Goal: Task Accomplishment & Management: Manage account settings

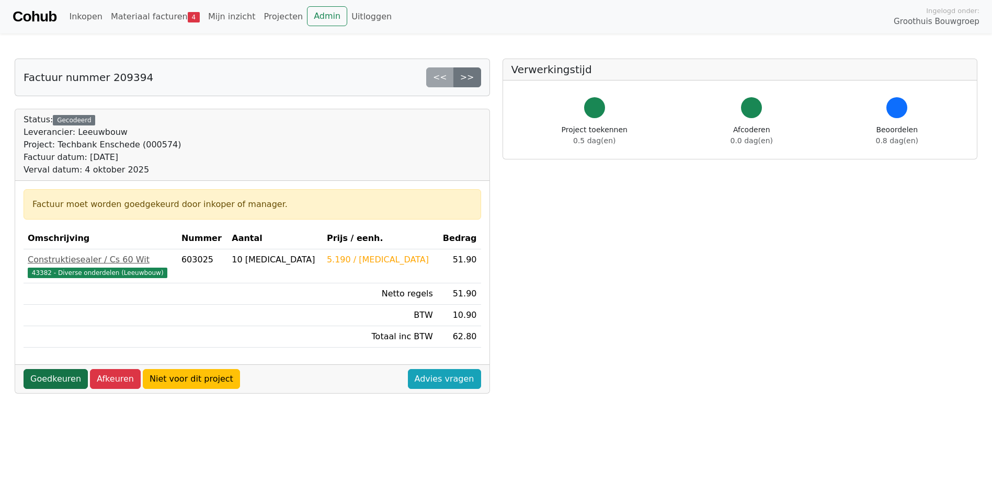
click at [51, 379] on link "Goedkeuren" at bounding box center [56, 379] width 64 height 20
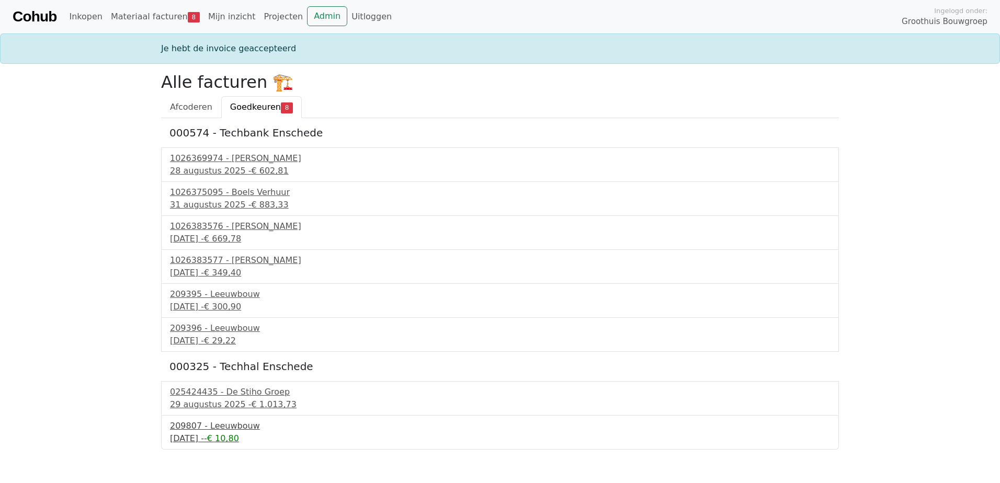
click at [233, 433] on div "[DATE] - -€ 10,80" at bounding box center [500, 439] width 660 height 13
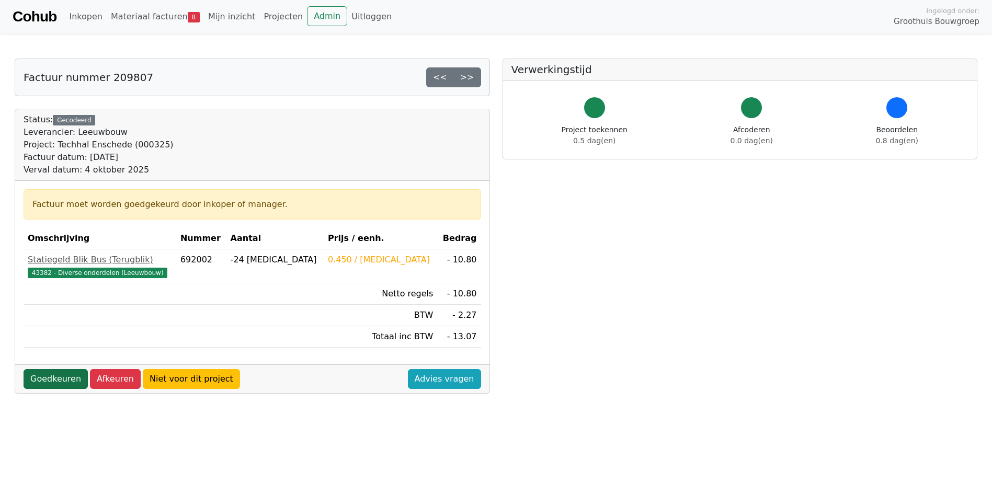
click at [63, 383] on link "Goedkeuren" at bounding box center [56, 379] width 64 height 20
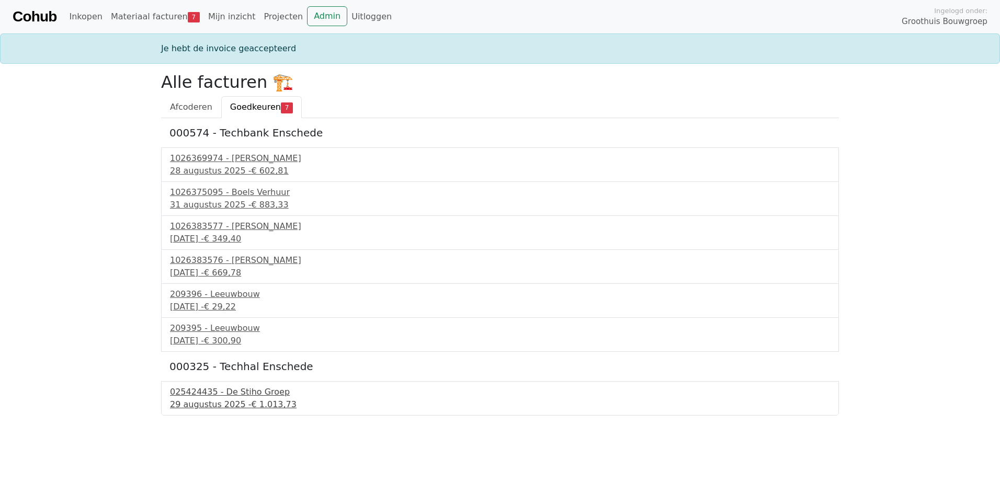
click at [212, 397] on div "025424435 - De Stiho Groep" at bounding box center [500, 392] width 660 height 13
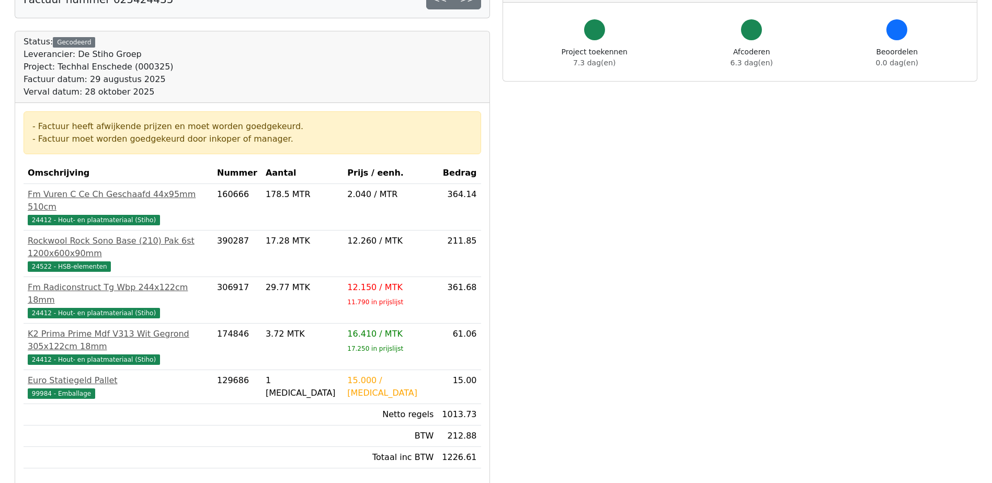
scroll to position [105, 0]
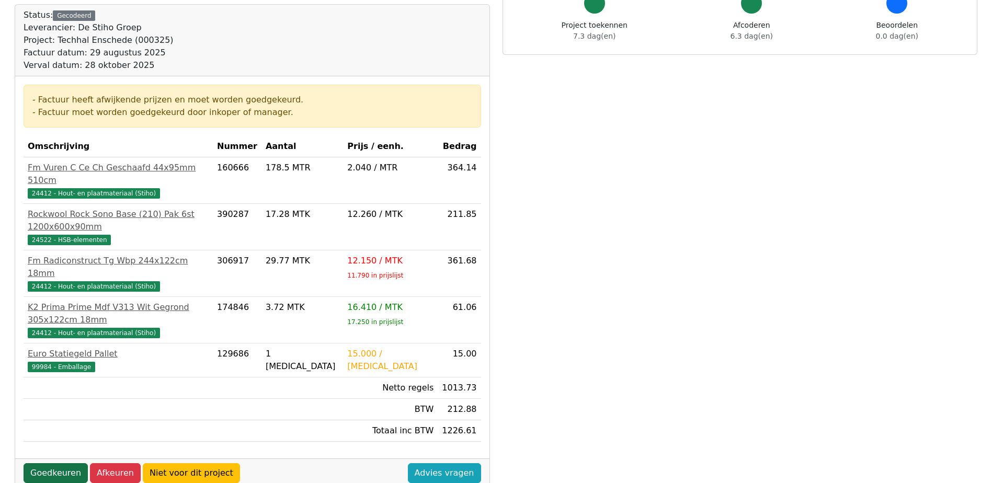
click at [45, 463] on link "Goedkeuren" at bounding box center [56, 473] width 64 height 20
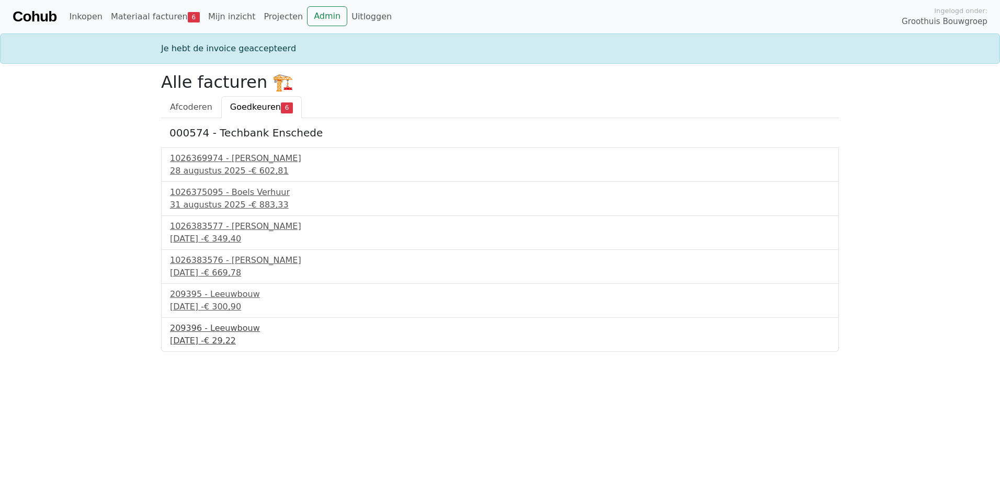
click at [221, 344] on div "4 september 2025 - € 29,22" at bounding box center [500, 341] width 660 height 13
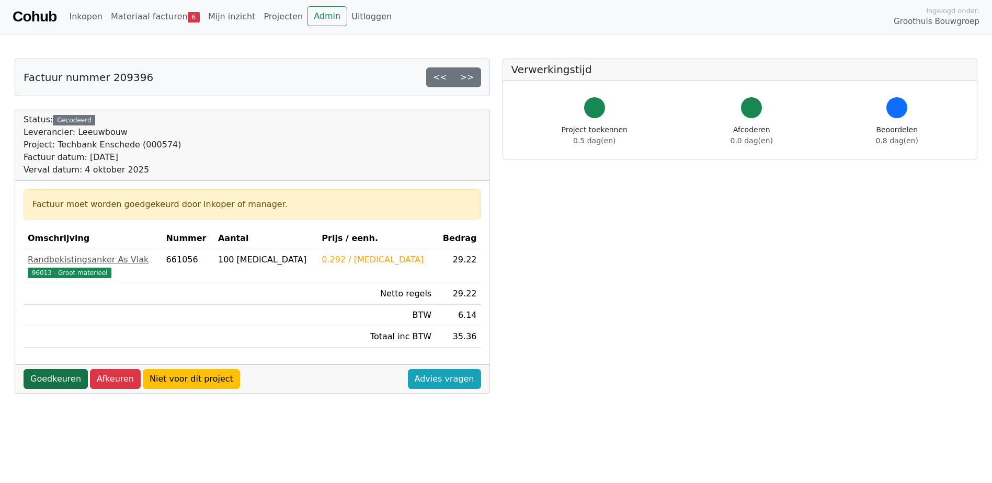
click at [57, 384] on link "Goedkeuren" at bounding box center [56, 379] width 64 height 20
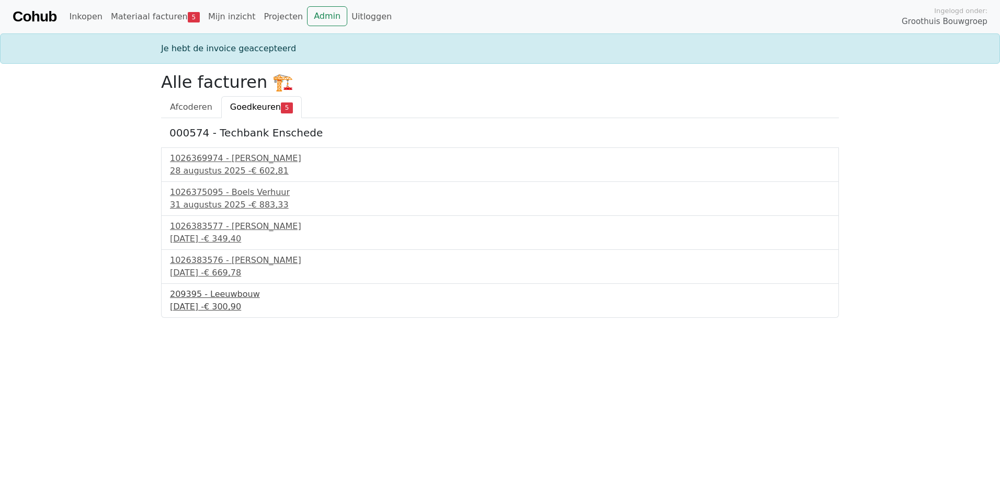
click at [214, 303] on div "4 september 2025 - € 300,90" at bounding box center [500, 307] width 660 height 13
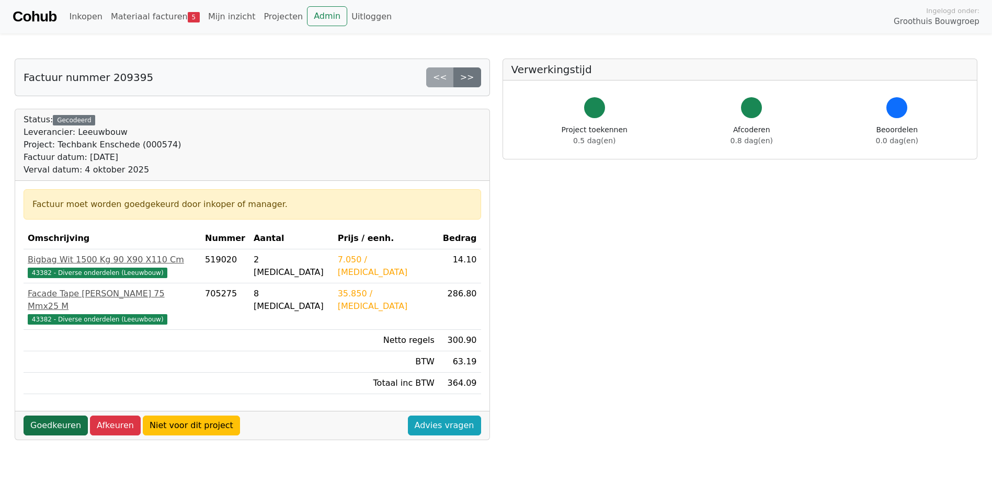
click at [48, 416] on link "Goedkeuren" at bounding box center [56, 426] width 64 height 20
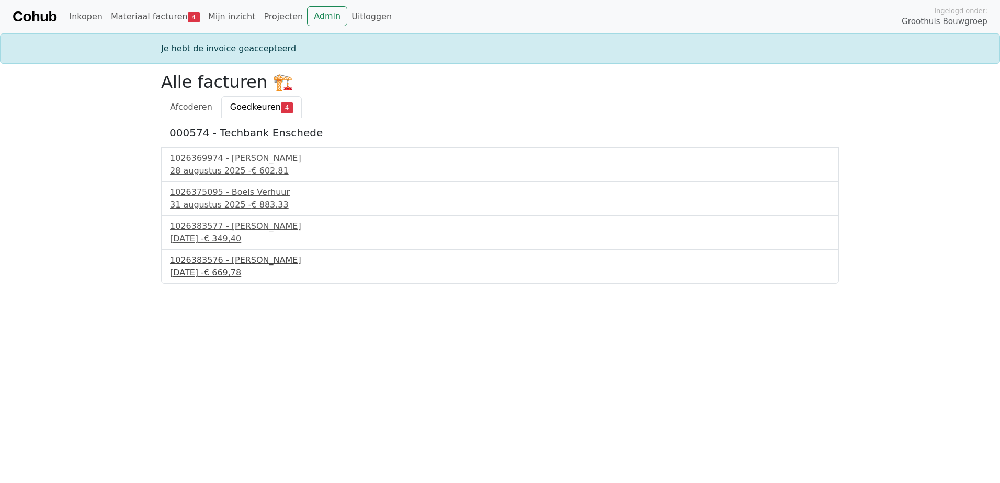
click at [226, 266] on div "1026383576 - Boels Verhuur" at bounding box center [500, 260] width 660 height 13
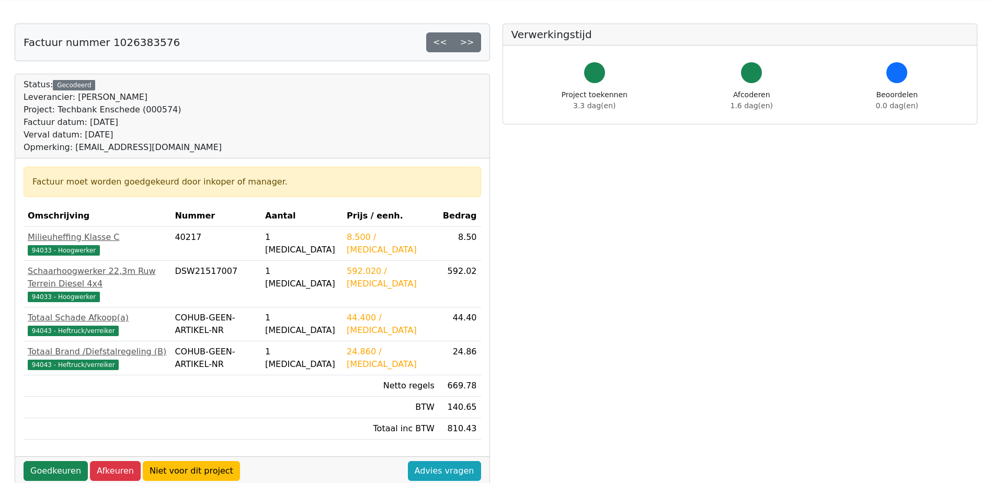
scroll to position [52, 0]
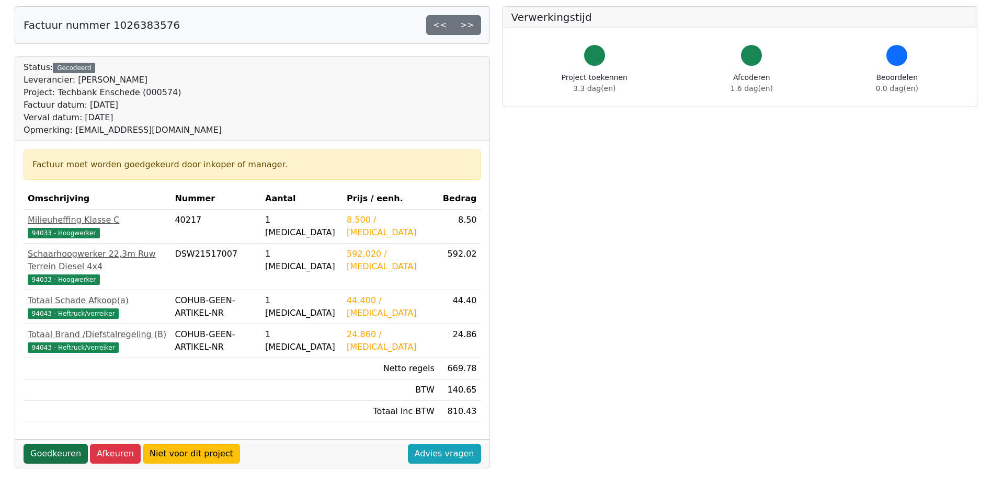
click at [60, 444] on link "Goedkeuren" at bounding box center [56, 454] width 64 height 20
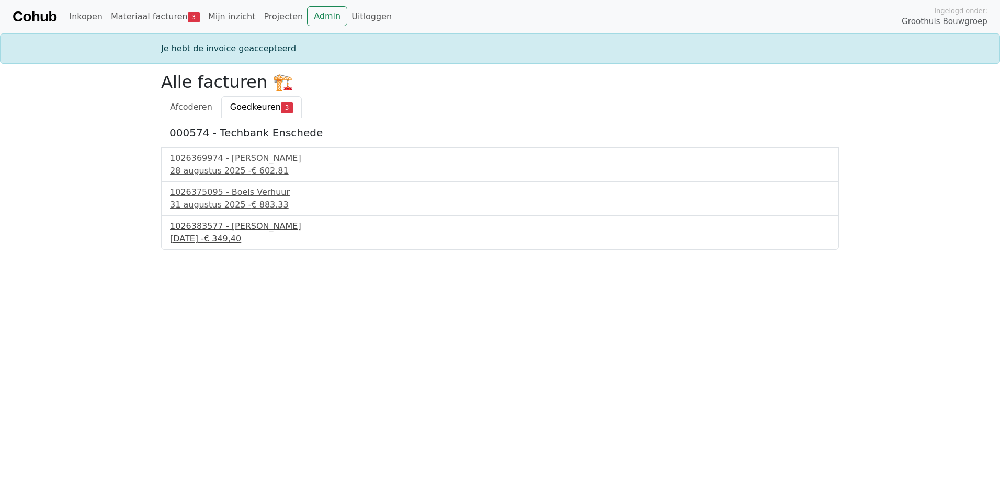
click at [221, 230] on div "1026383577 - Boels Verhuur" at bounding box center [500, 226] width 660 height 13
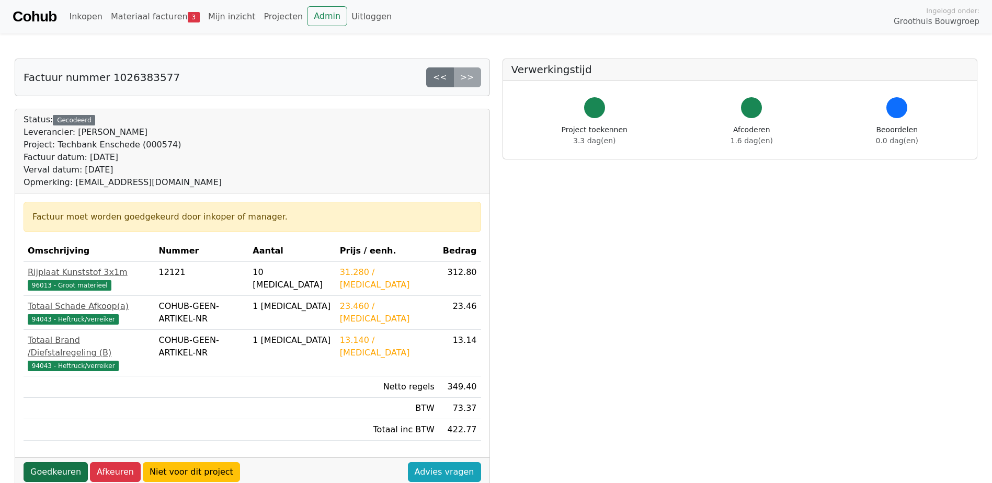
click at [61, 462] on link "Goedkeuren" at bounding box center [56, 472] width 64 height 20
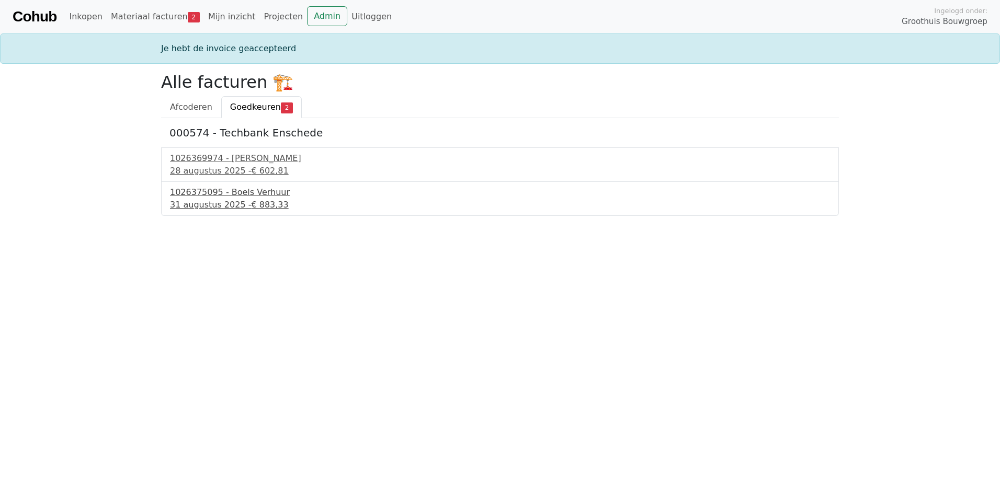
click at [214, 191] on div "1026375095 - Boels Verhuur" at bounding box center [500, 192] width 660 height 13
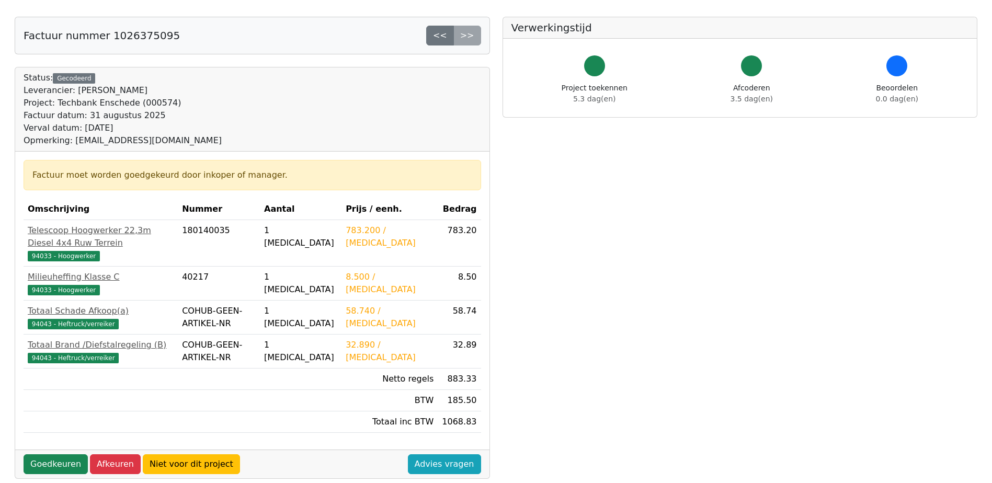
scroll to position [105, 0]
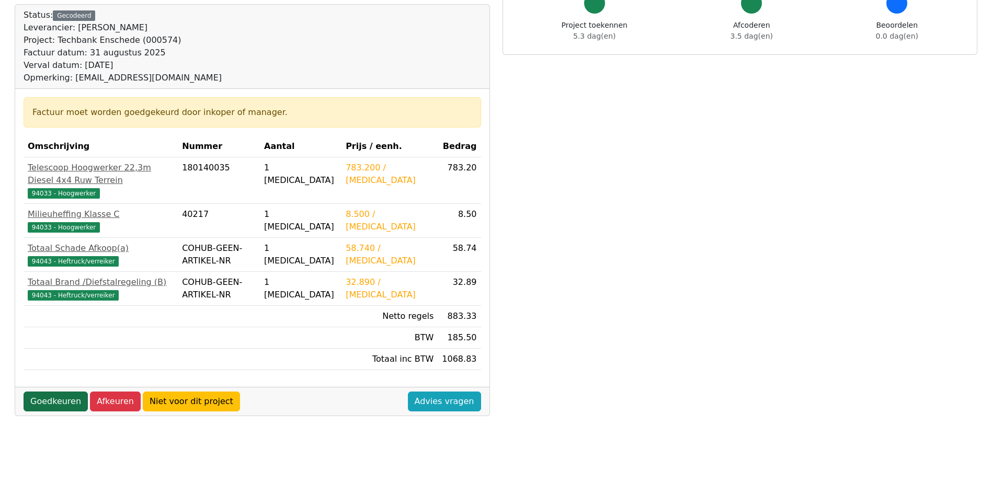
click at [38, 392] on link "Goedkeuren" at bounding box center [56, 402] width 64 height 20
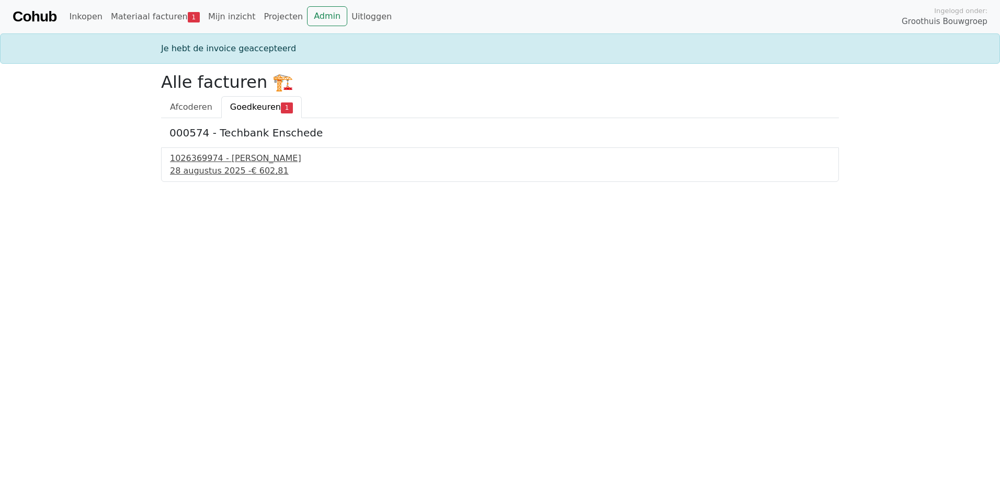
click at [209, 163] on div "1026369974 - Boels Verhuur" at bounding box center [500, 158] width 660 height 13
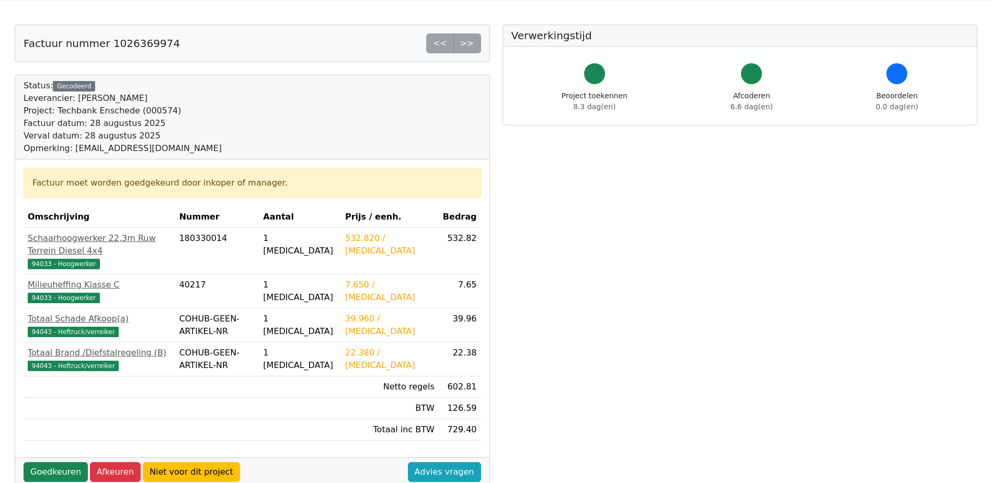
scroll to position [52, 0]
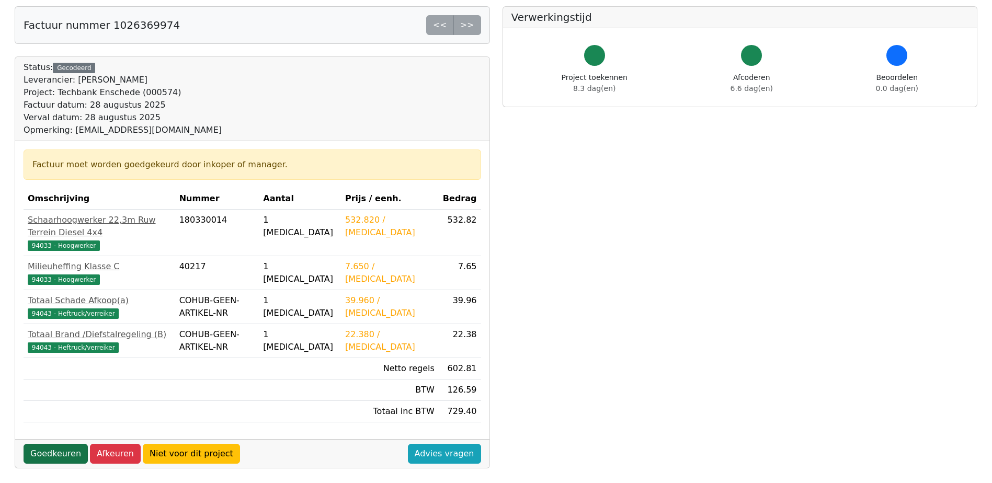
click at [46, 444] on link "Goedkeuren" at bounding box center [56, 454] width 64 height 20
